Goal: Transaction & Acquisition: Purchase product/service

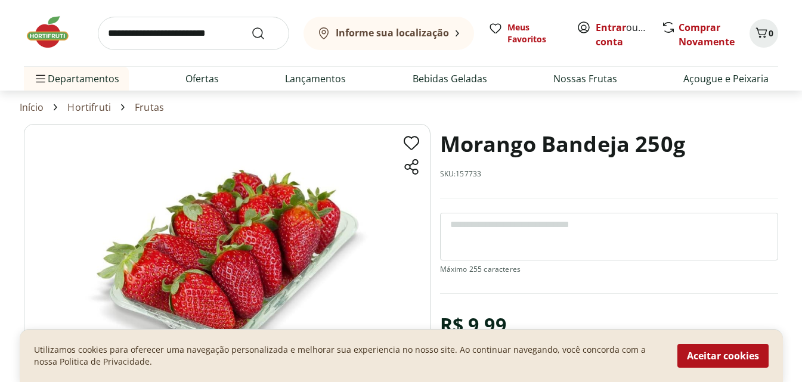
click at [179, 279] on img at bounding box center [227, 266] width 407 height 284
drag, startPoint x: 179, startPoint y: 279, endPoint x: 257, endPoint y: 173, distance: 131.3
click at [257, 173] on img at bounding box center [227, 266] width 407 height 284
click at [217, 243] on img at bounding box center [227, 266] width 407 height 284
drag, startPoint x: 217, startPoint y: 243, endPoint x: 385, endPoint y: -38, distance: 327.7
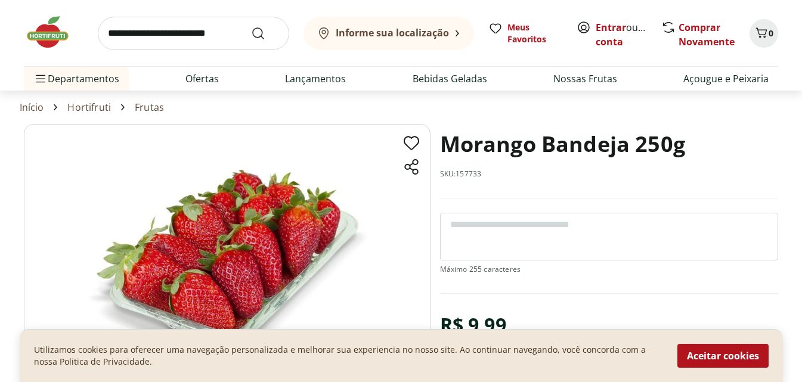
click at [241, 228] on img at bounding box center [227, 266] width 407 height 284
click at [250, 247] on img at bounding box center [227, 266] width 407 height 284
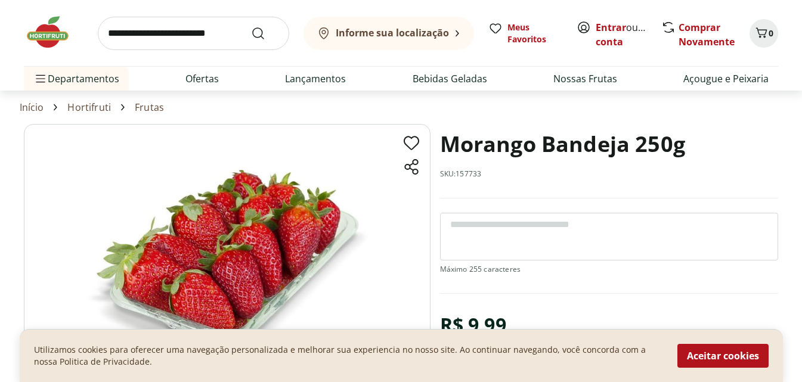
click at [400, 211] on img at bounding box center [227, 266] width 407 height 284
click at [319, 227] on img at bounding box center [227, 266] width 407 height 284
click at [198, 236] on img at bounding box center [227, 266] width 407 height 284
click at [214, 269] on img at bounding box center [227, 266] width 407 height 284
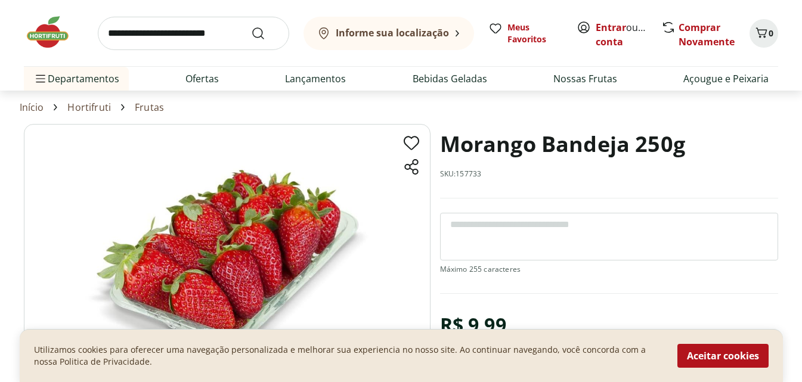
click at [214, 269] on img at bounding box center [227, 266] width 407 height 284
